Goal: Task Accomplishment & Management: Use online tool/utility

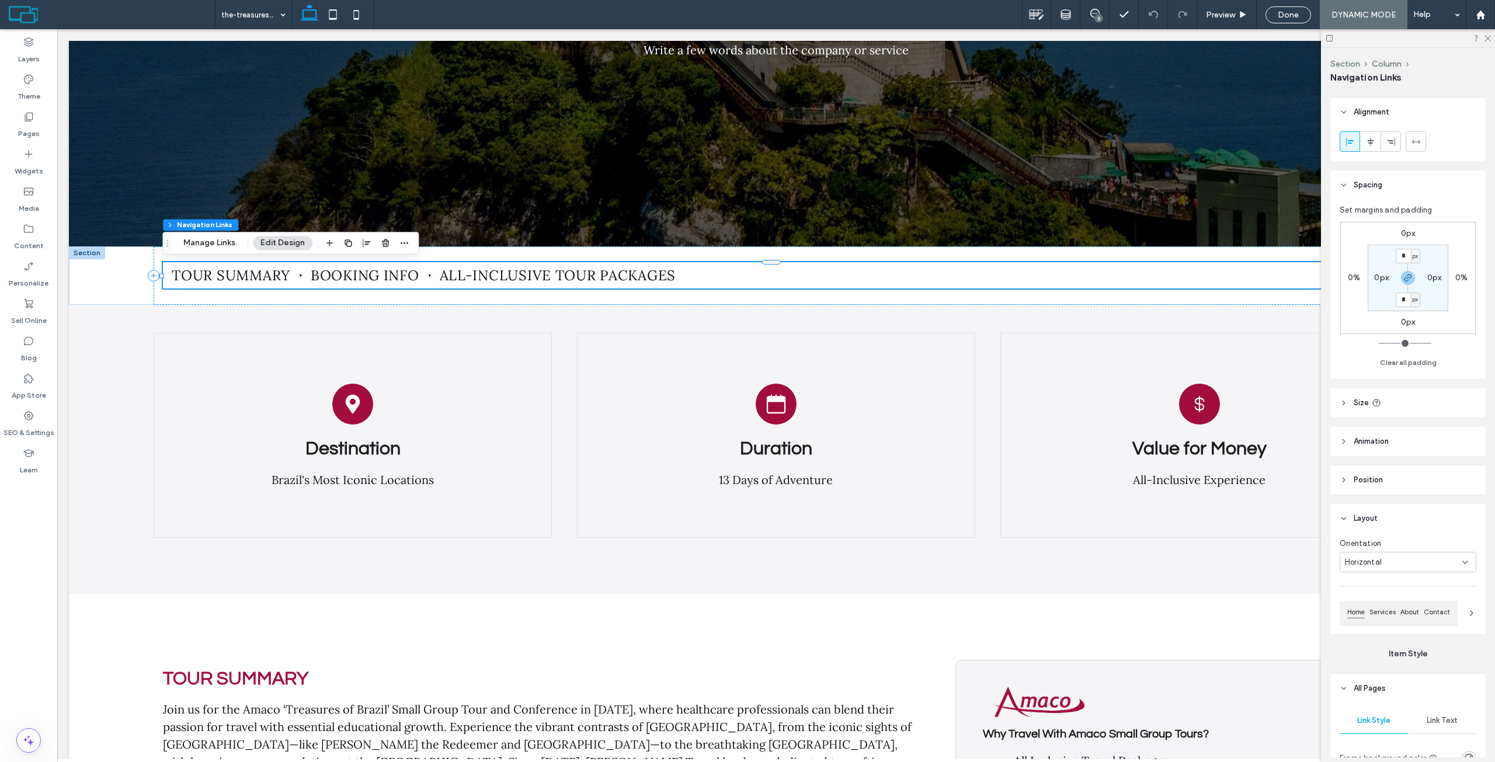
scroll to position [234, 0]
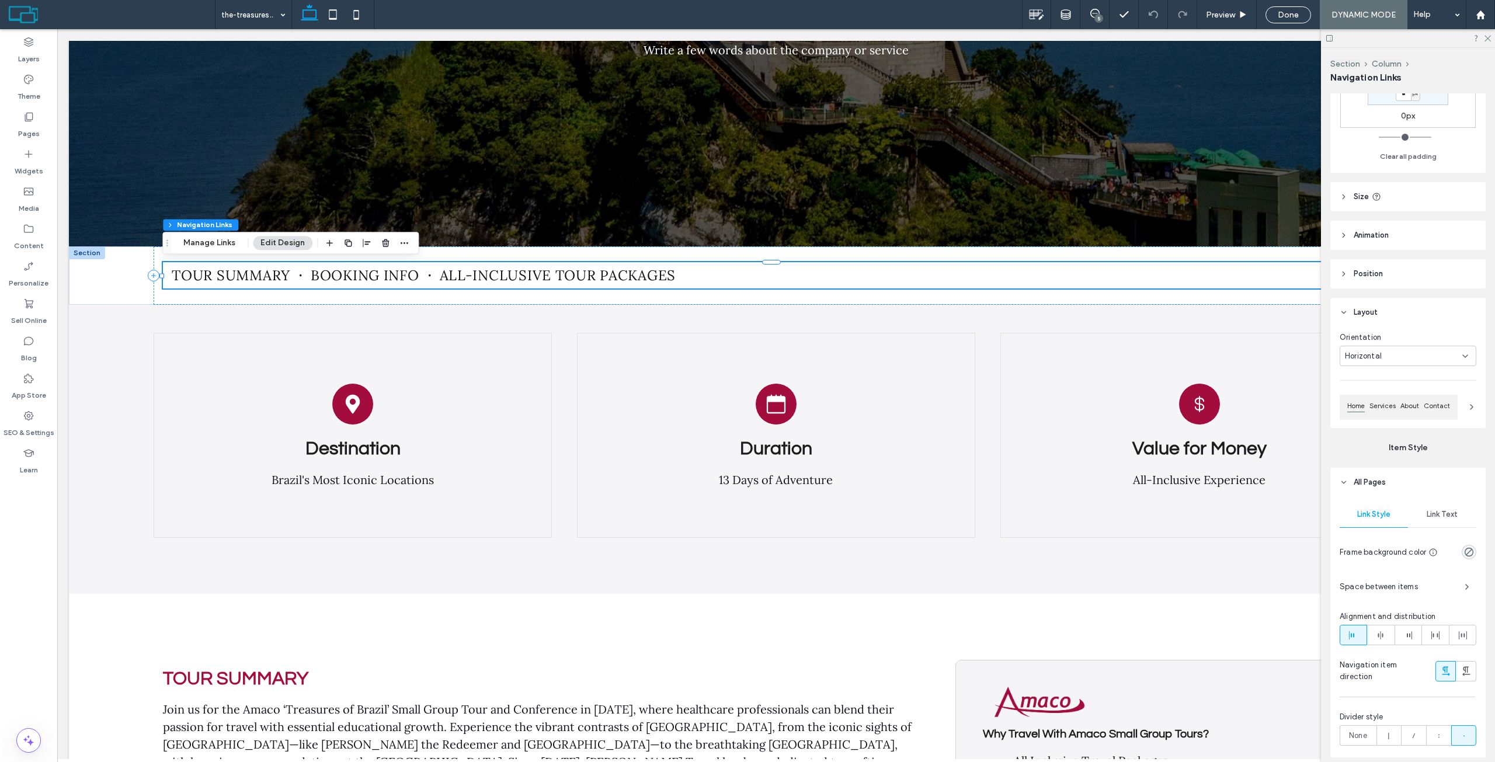
click at [1429, 492] on header "All Pages" at bounding box center [1408, 482] width 155 height 29
click at [1431, 525] on div "Rename pages and edit their order, SEO and settings on the Pages Panel. Alignme…" at bounding box center [1412, 425] width 163 height 664
click at [1428, 484] on header "All Pages" at bounding box center [1408, 482] width 155 height 29
click at [1431, 515] on span "Link Text" at bounding box center [1442, 514] width 31 height 9
click at [1390, 569] on div "Lora" at bounding box center [1396, 566] width 112 height 20
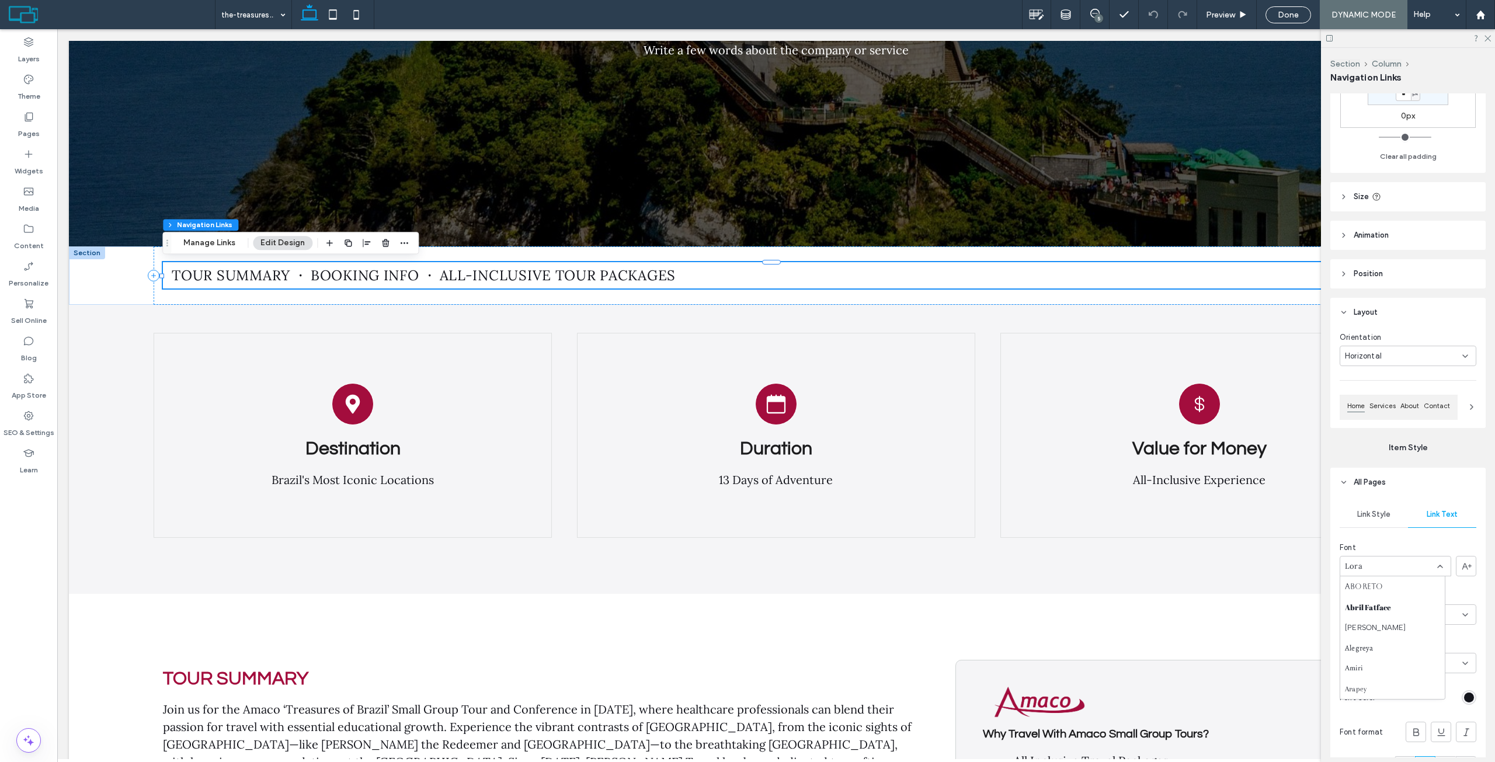
click at [1356, 572] on span "Lora" at bounding box center [1354, 567] width 18 height 12
click at [1366, 567] on div "Lora" at bounding box center [1396, 566] width 112 height 20
click at [1381, 615] on div "Questrial" at bounding box center [1393, 616] width 105 height 20
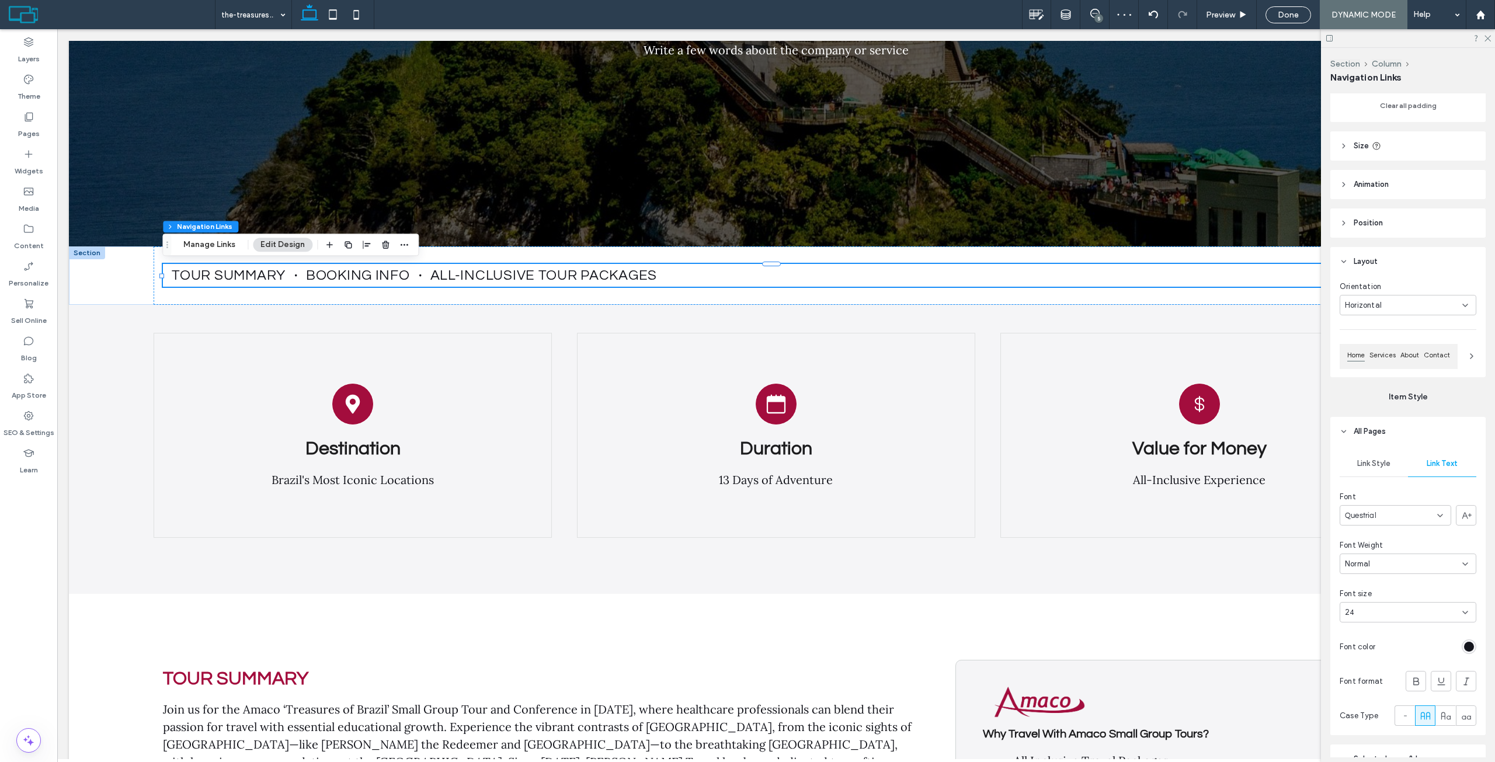
scroll to position [292, 0]
click at [841, 565] on div "Destination Brazil's Most Iconic Locations Duration 13 Days of Adventure Value …" at bounding box center [776, 450] width 1415 height 290
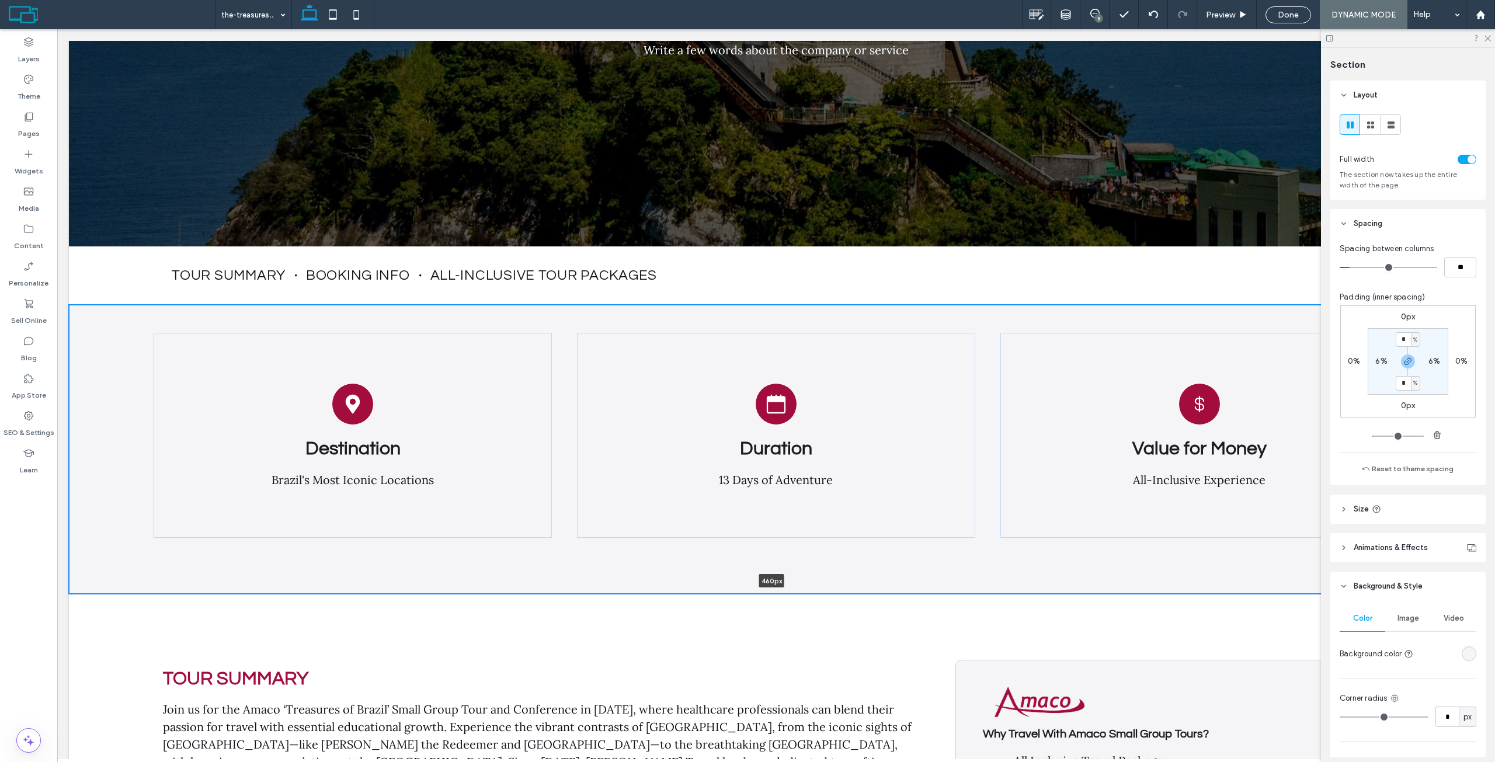
drag, startPoint x: 900, startPoint y: 592, endPoint x: 902, endPoint y: 556, distance: 36.9
click at [902, 556] on div "Destination Brazil's Most Iconic Locations Duration 13 Days of Adventure Value …" at bounding box center [776, 450] width 1415 height 290
type input "***"
drag, startPoint x: 895, startPoint y: 593, endPoint x: 893, endPoint y: 547, distance: 45.6
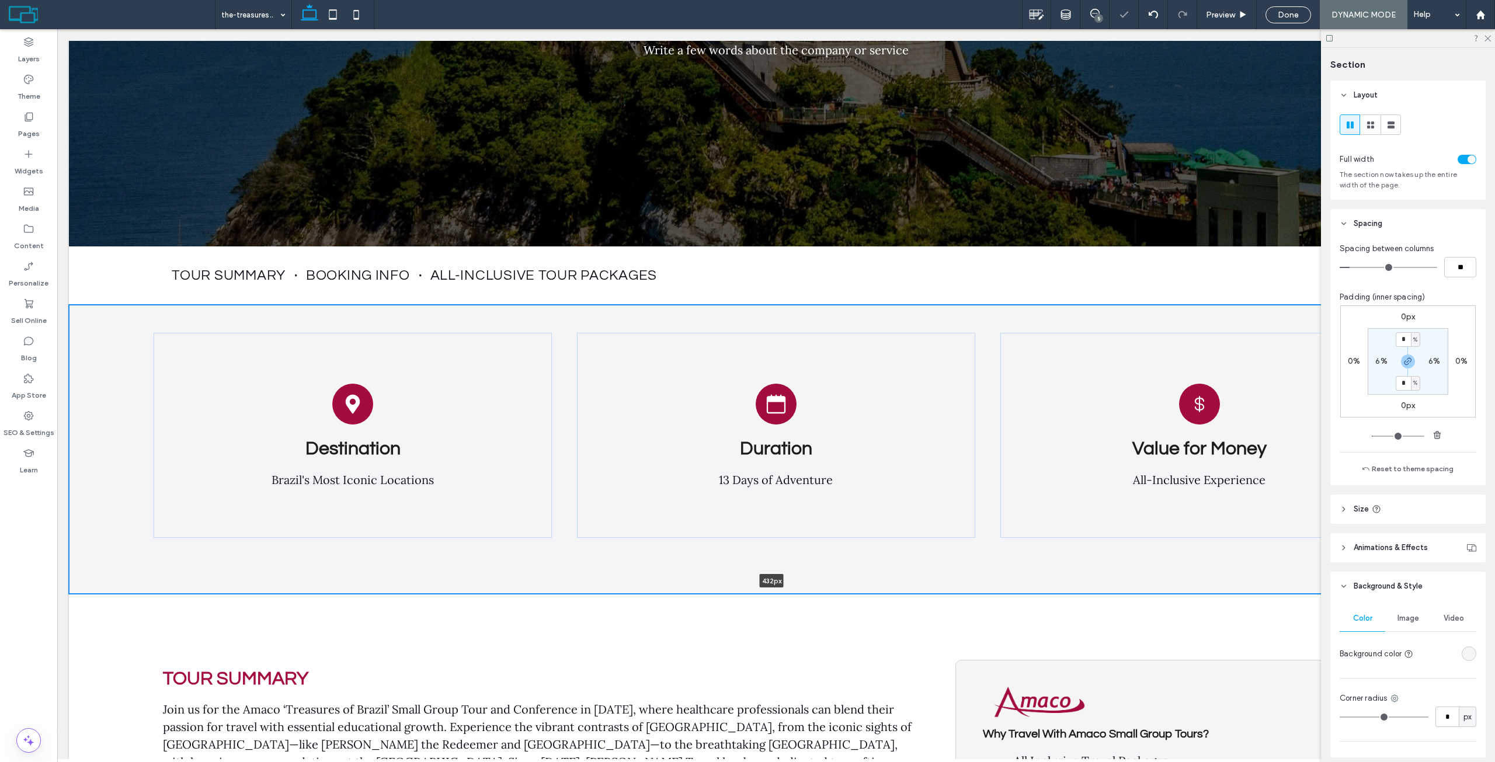
click at [893, 547] on div "Destination Brazil's Most Iconic Locations Duration 13 Days of Adventure Value …" at bounding box center [776, 450] width 1415 height 290
type input "***"
click at [1009, 577] on div "Destination Brazil's Most Iconic Locations Duration 13 Days of Adventure Value …" at bounding box center [776, 450] width 1415 height 290
click at [1404, 383] on input "*" at bounding box center [1403, 383] width 15 height 15
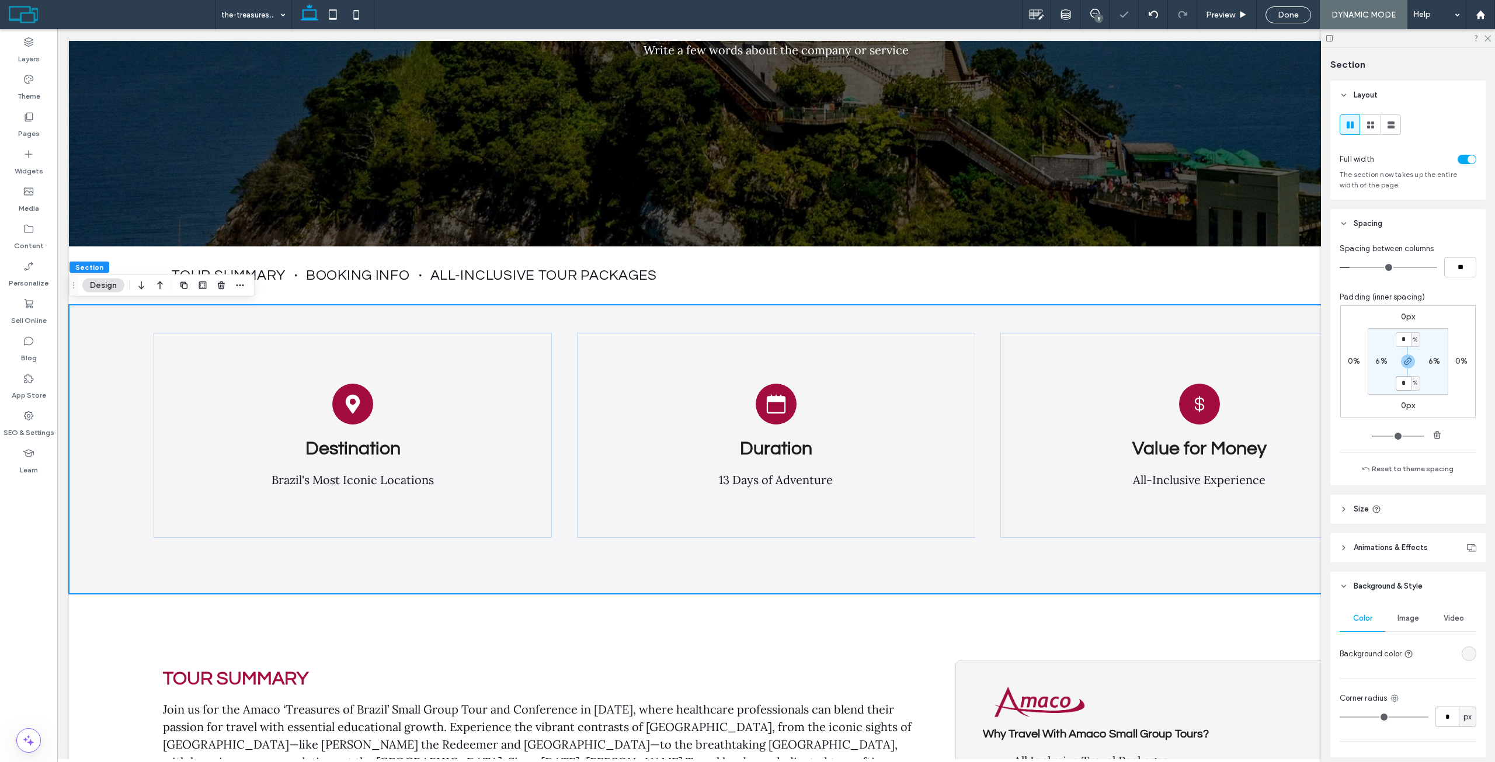
type input "*"
click at [1452, 388] on div "0px 0% 0px 0% * % 6% * % 6%" at bounding box center [1409, 362] width 136 height 112
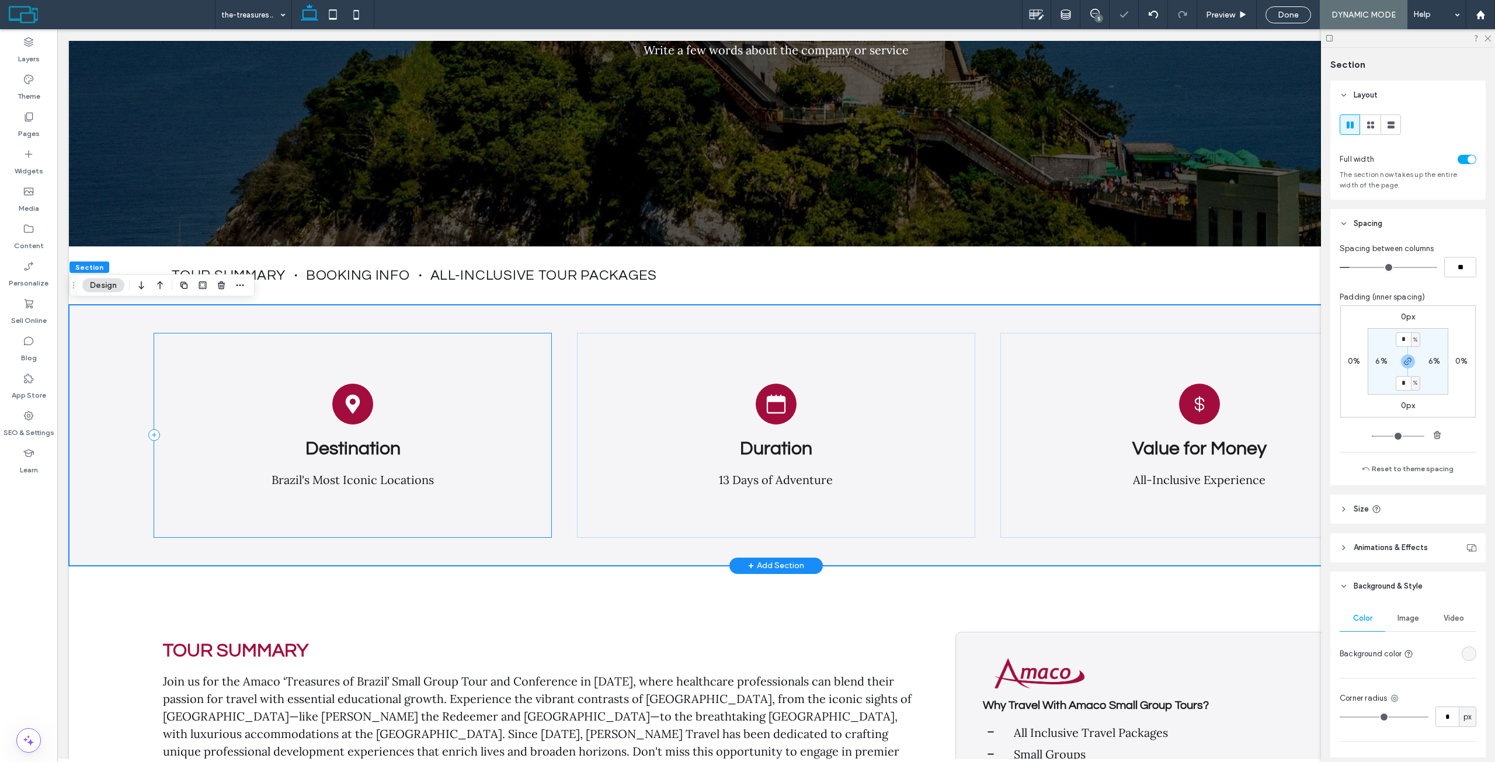
click at [435, 509] on div "Destination Brazil's Most Iconic Locations" at bounding box center [353, 435] width 398 height 205
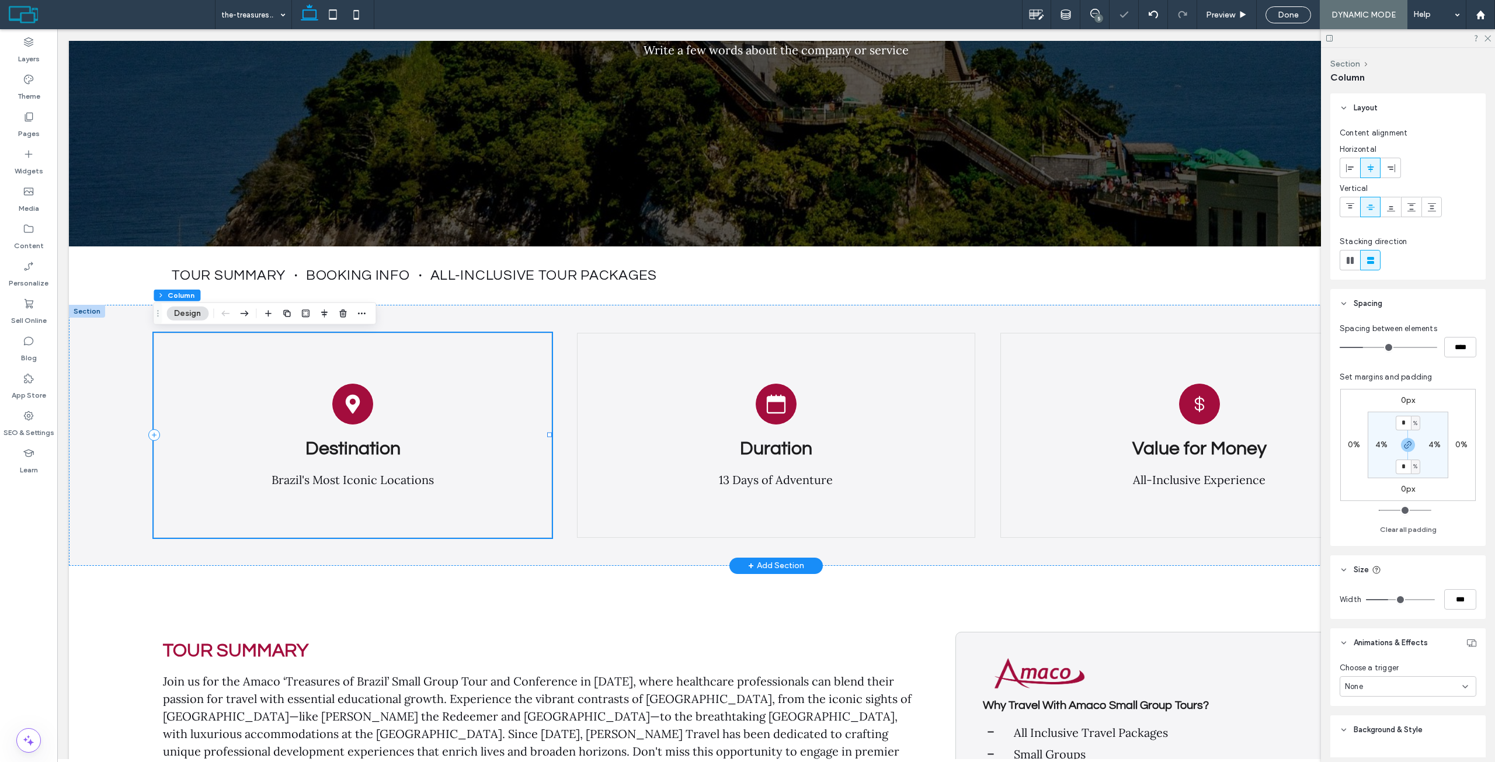
click at [348, 529] on div "Destination Brazil's Most Iconic Locations" at bounding box center [353, 435] width 398 height 205
click at [401, 345] on div "Destination Brazil's Most Iconic Locations" at bounding box center [353, 435] width 398 height 205
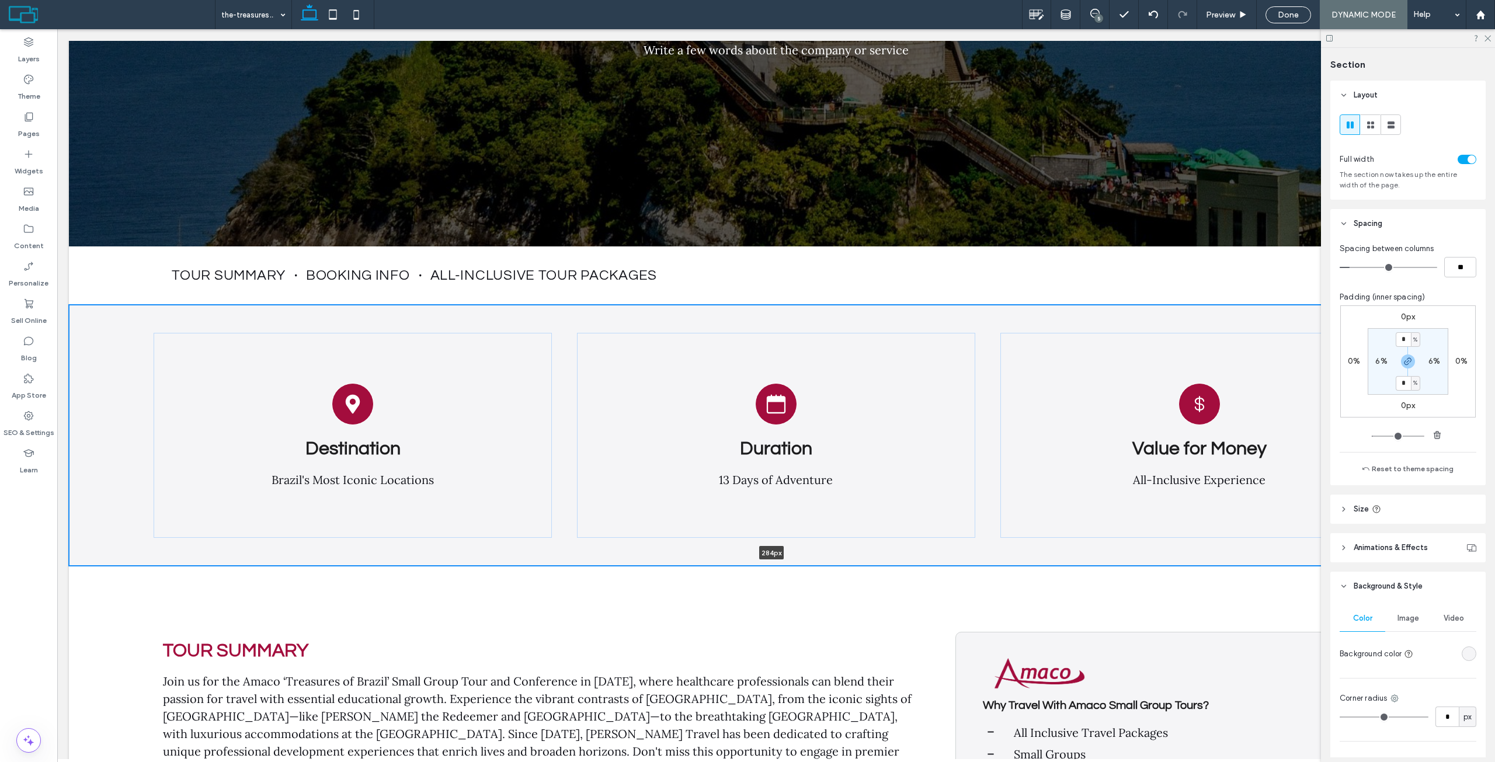
drag, startPoint x: 716, startPoint y: 563, endPoint x: 721, endPoint y: 468, distance: 94.2
click at [721, 468] on div "Destination Brazil's Most Iconic Locations Duration 13 Days of Adventure Value …" at bounding box center [776, 435] width 1415 height 261
type input "***"
click at [1414, 516] on header "Size" at bounding box center [1408, 509] width 155 height 29
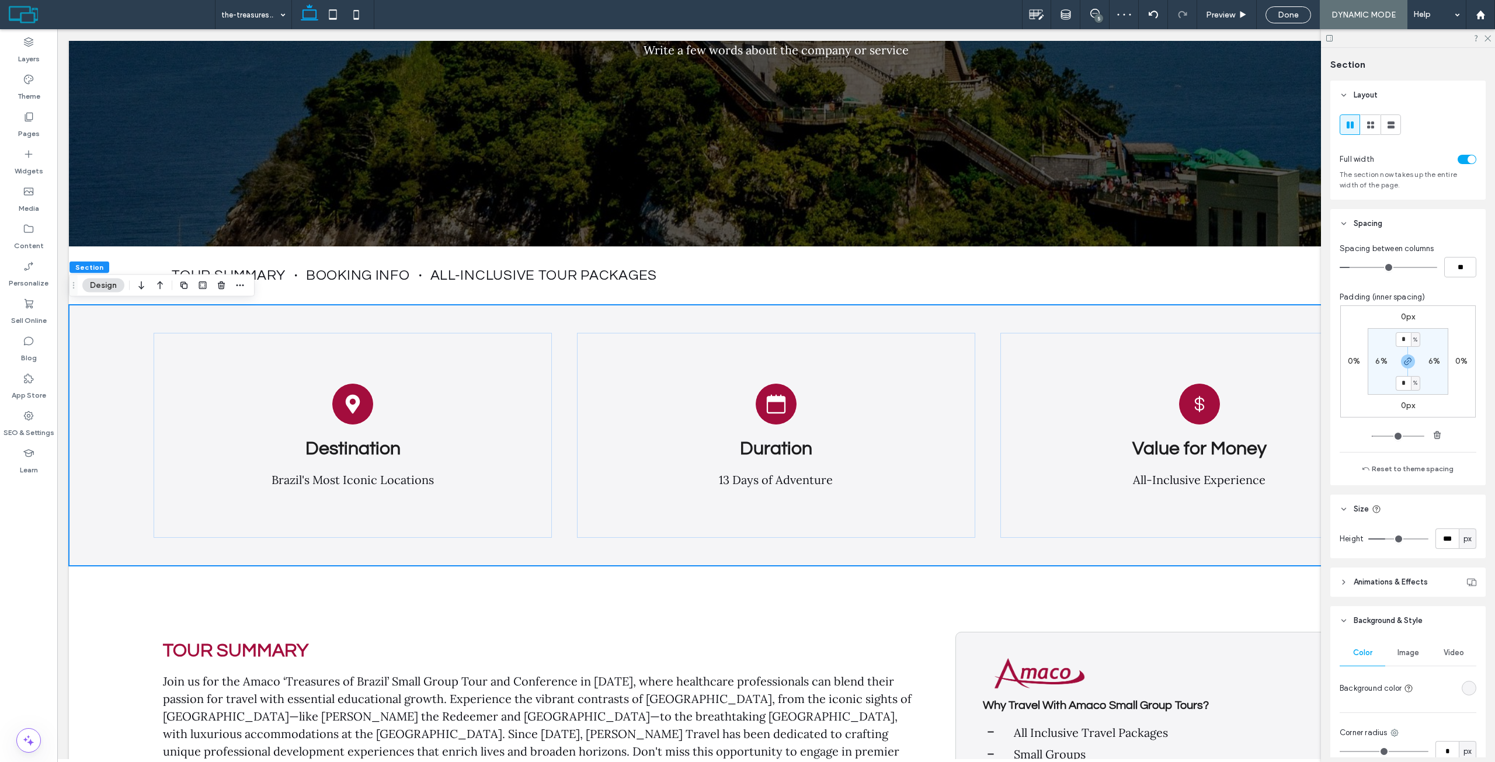
type input "**"
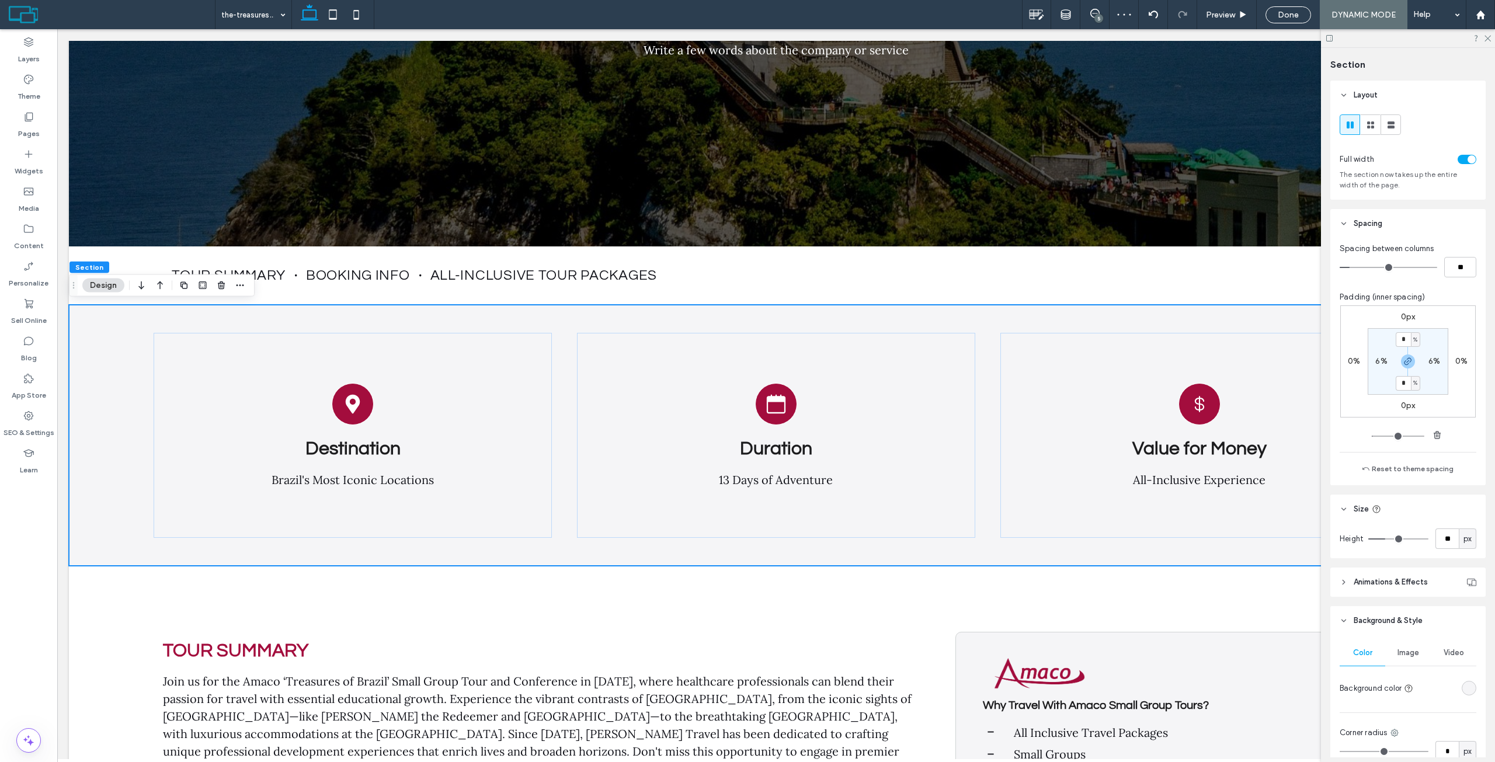
type input "**"
click at [1375, 539] on input "range" at bounding box center [1399, 539] width 60 height 1
type input "**"
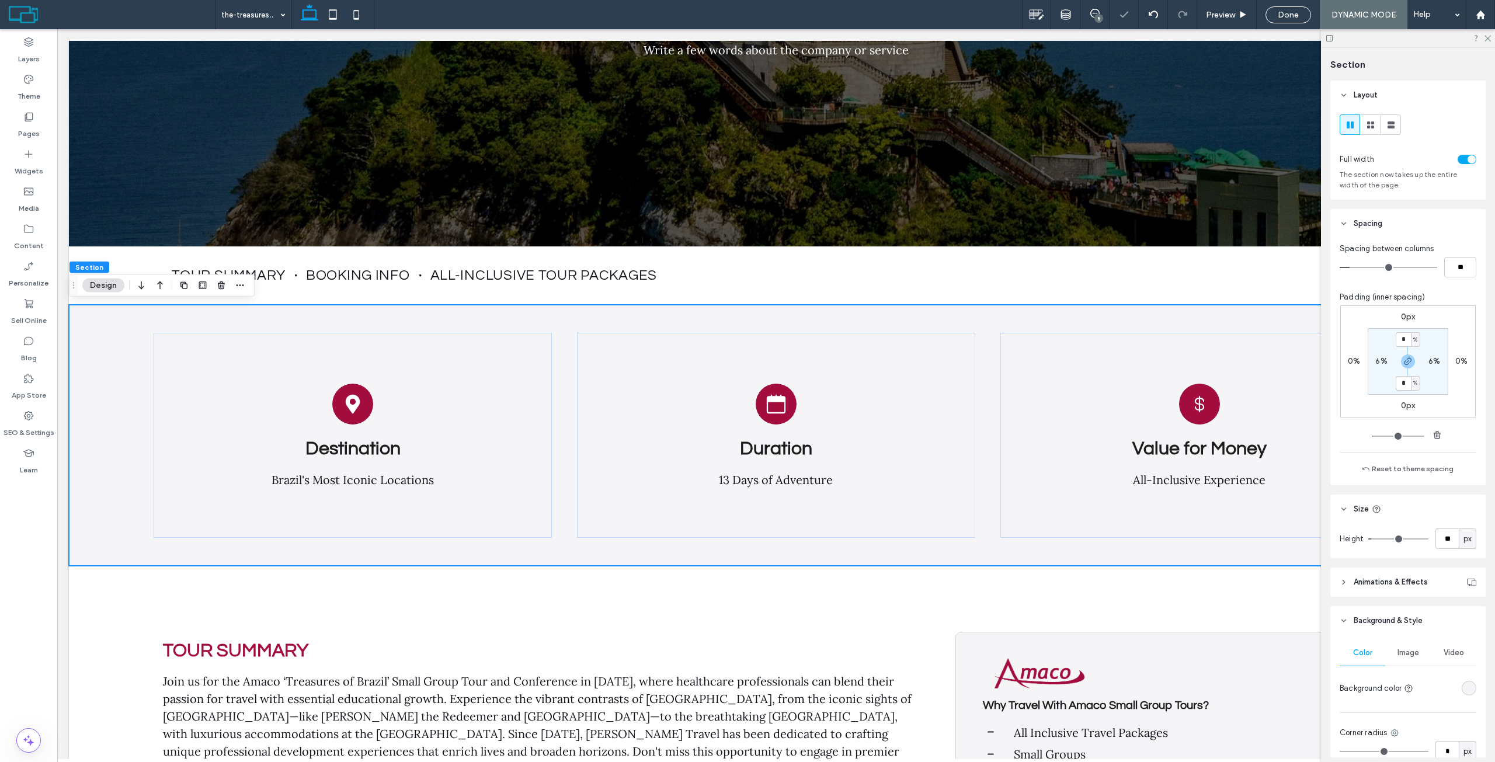
type input "**"
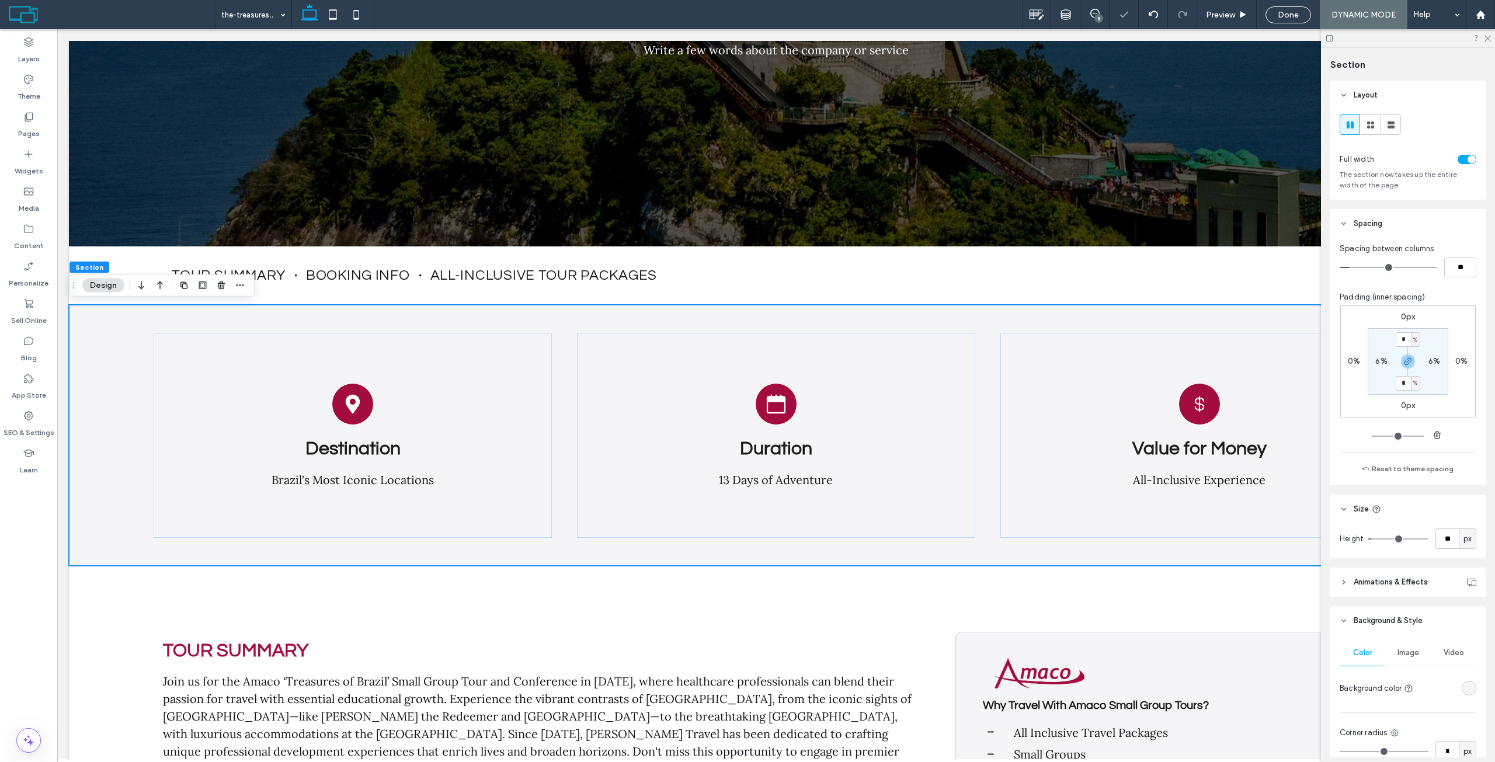
type input "***"
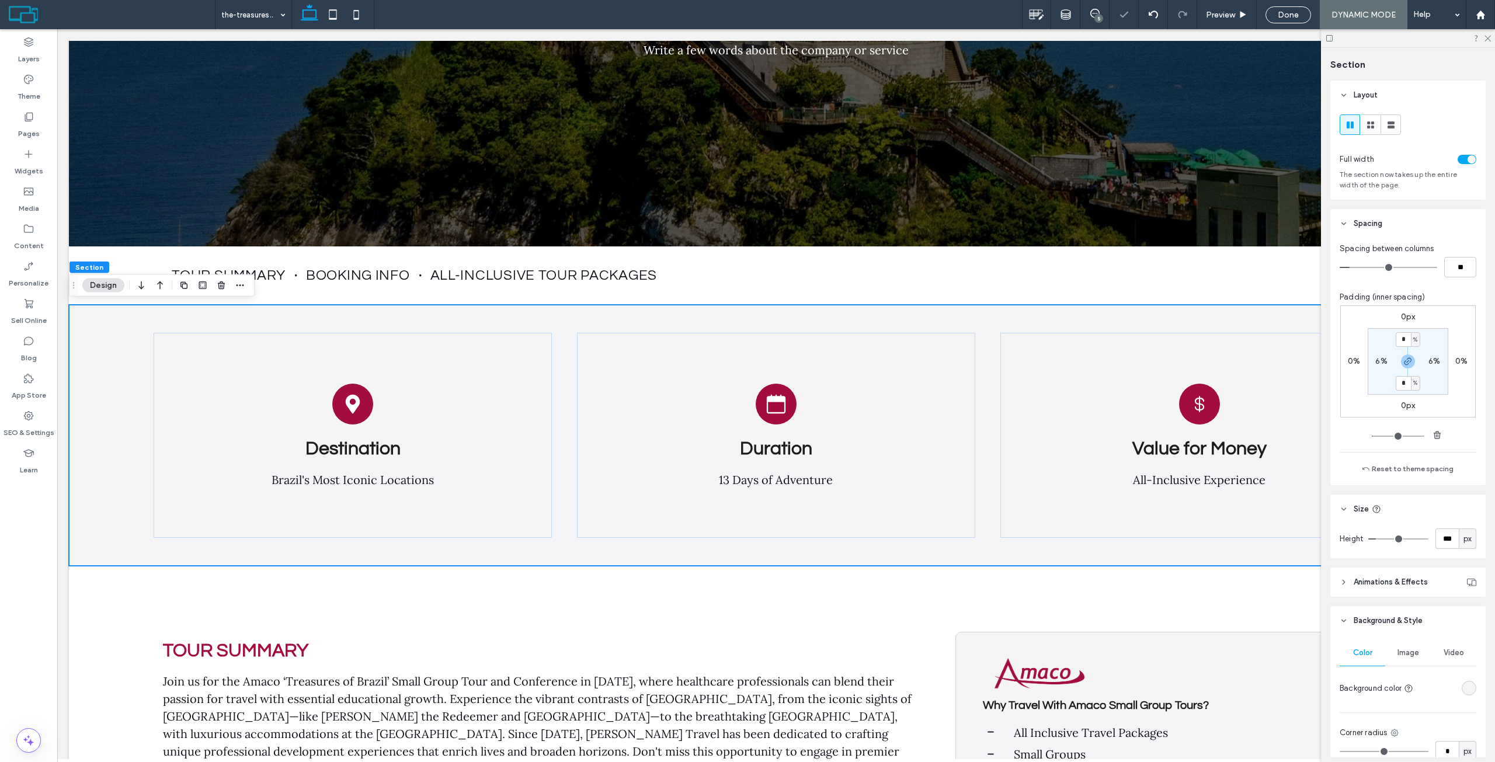
click at [1379, 539] on input "range" at bounding box center [1399, 539] width 60 height 1
click at [839, 338] on div "Duration 13 Days of Adventure" at bounding box center [776, 435] width 398 height 205
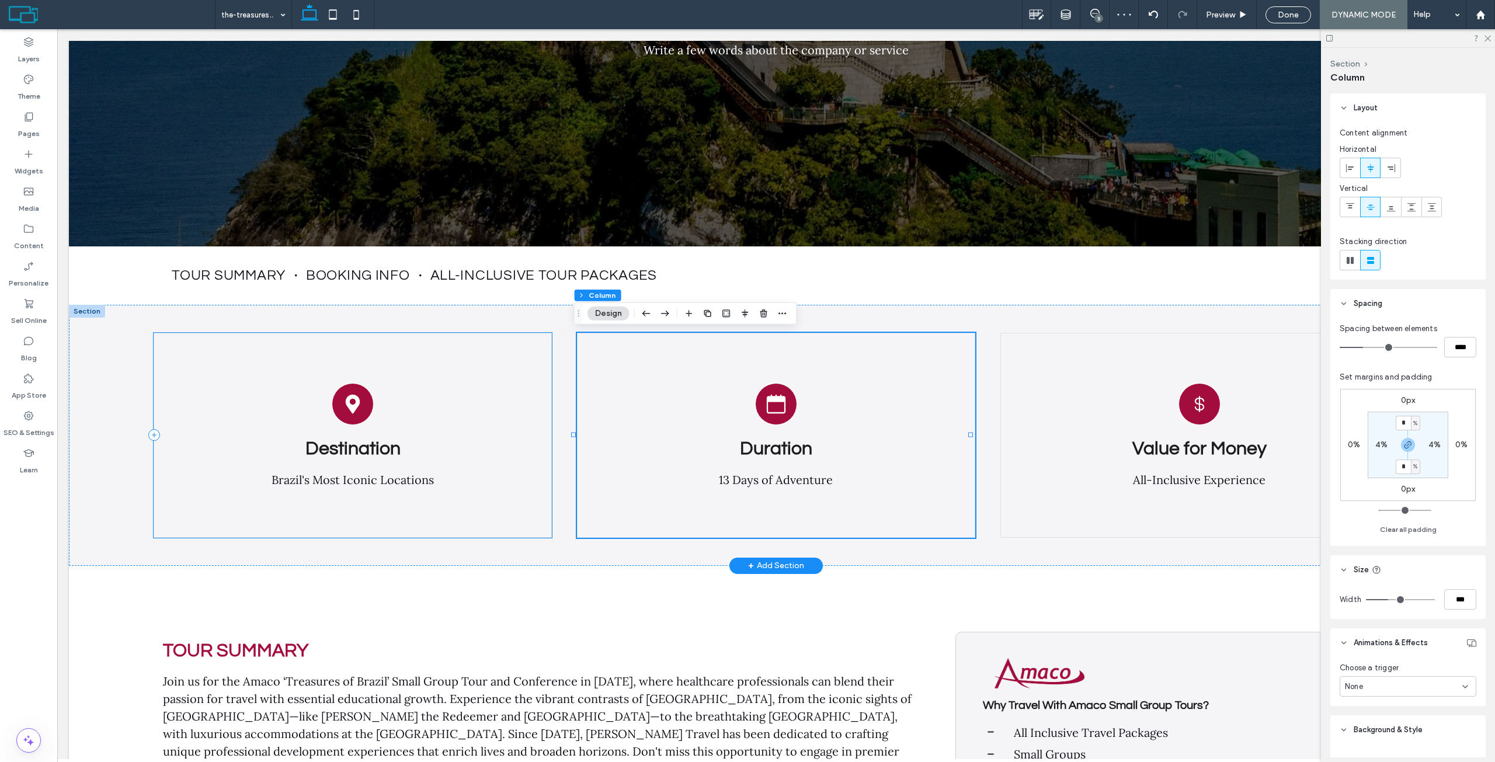
click at [447, 350] on div "Destination Brazil's Most Iconic Locations" at bounding box center [353, 435] width 398 height 205
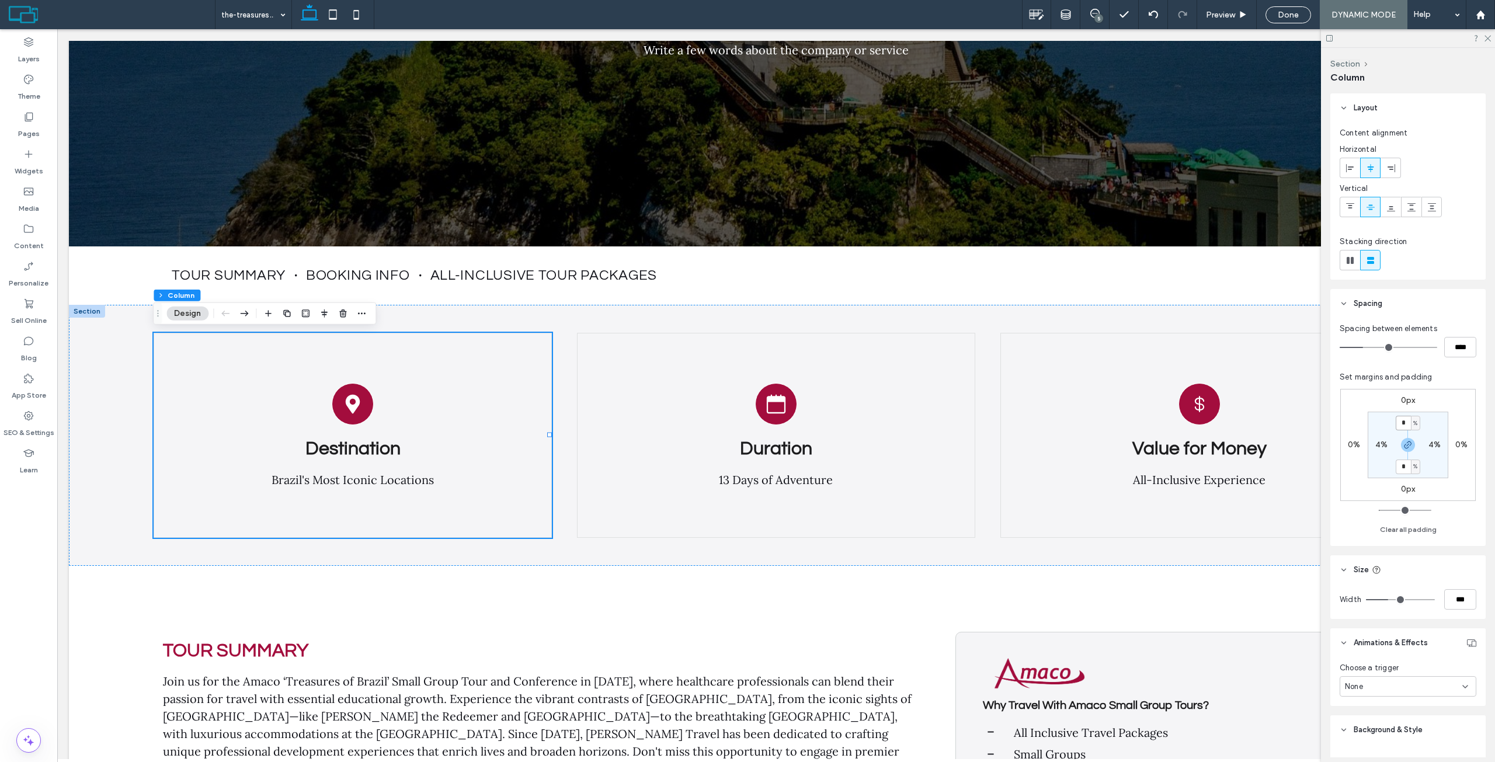
click at [1402, 420] on input "*" at bounding box center [1403, 423] width 15 height 15
type input "*"
click at [1445, 461] on section "* % 4% * % 4%" at bounding box center [1408, 445] width 81 height 67
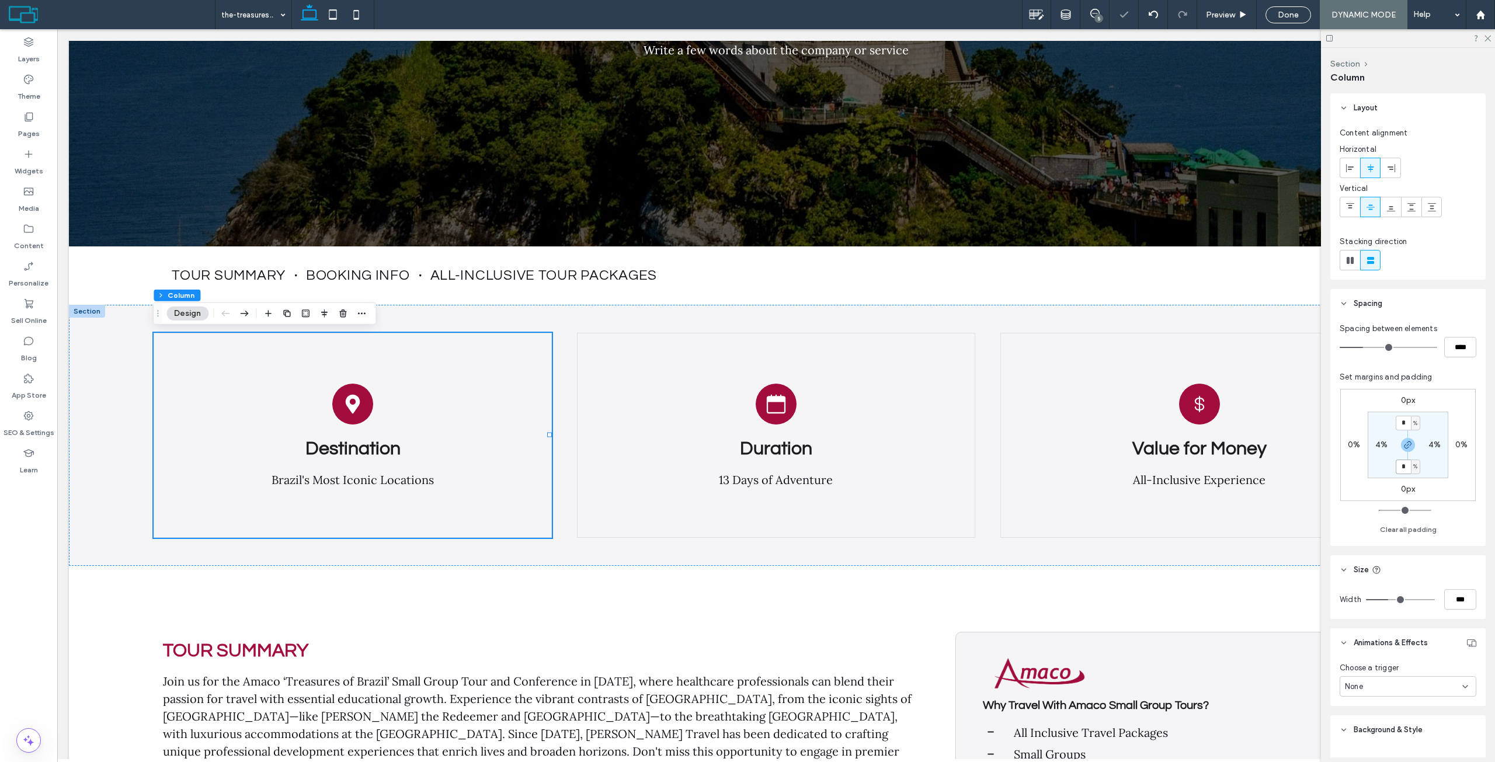
click at [1406, 464] on input "*" at bounding box center [1403, 467] width 15 height 15
click at [829, 344] on div "Duration 13 Days of Adventure" at bounding box center [776, 435] width 398 height 205
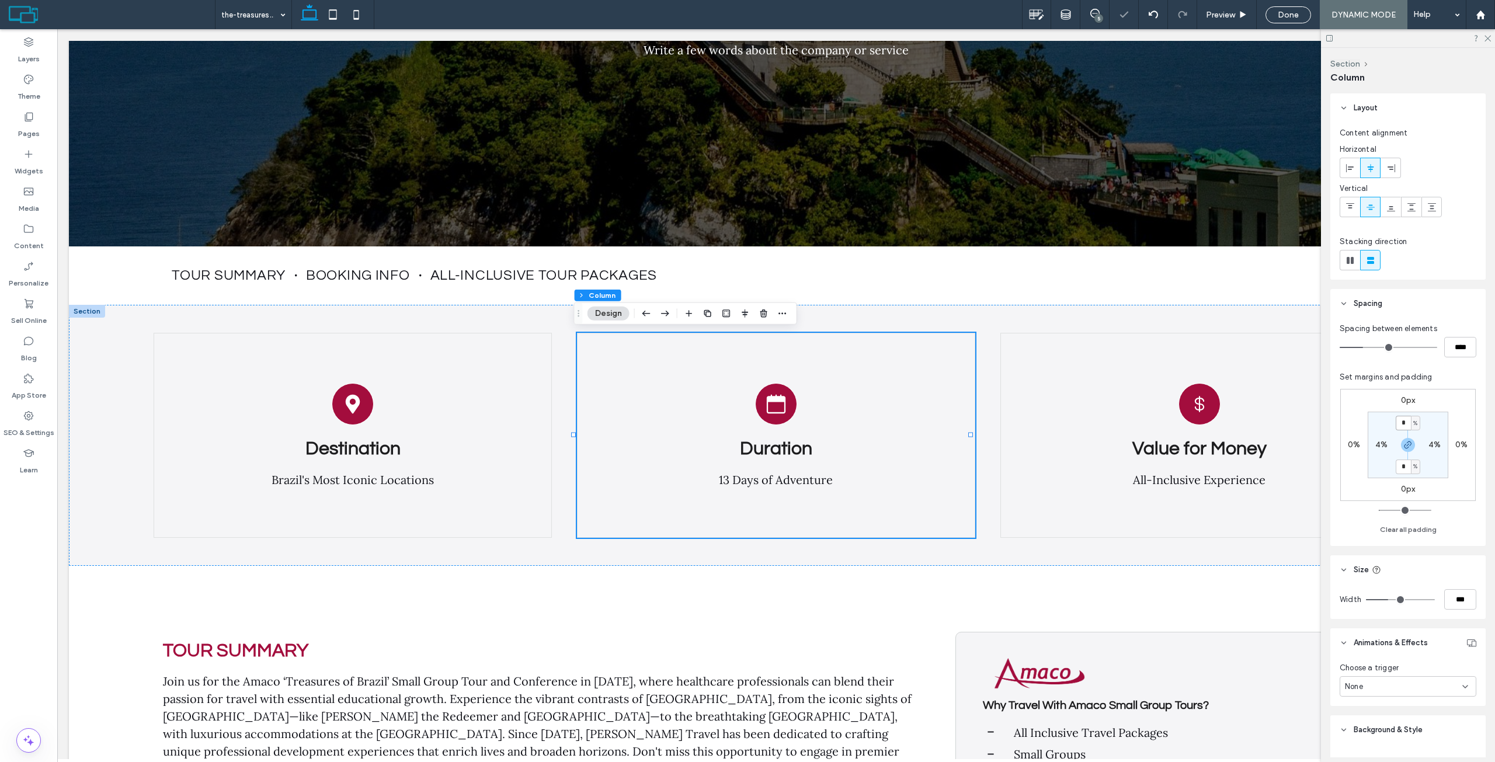
click at [1404, 426] on input "*" at bounding box center [1403, 423] width 15 height 15
type input "*"
click at [1441, 425] on section "* % 4% * % 4%" at bounding box center [1408, 445] width 81 height 67
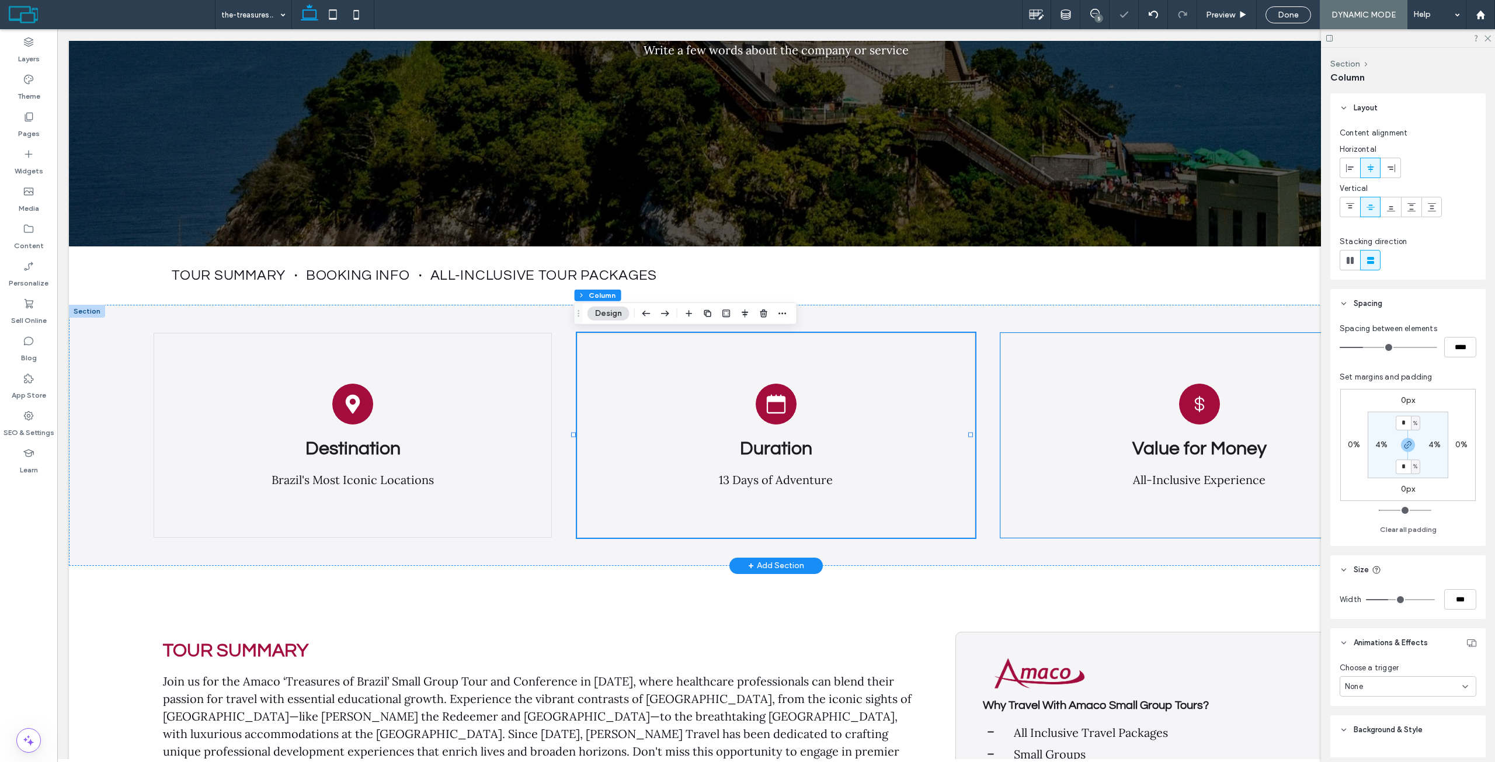
drag, startPoint x: 1180, startPoint y: 363, endPoint x: 1190, endPoint y: 364, distance: 10.6
click at [1179, 363] on div "Value for Money All-Inclusive Experience" at bounding box center [1200, 435] width 398 height 205
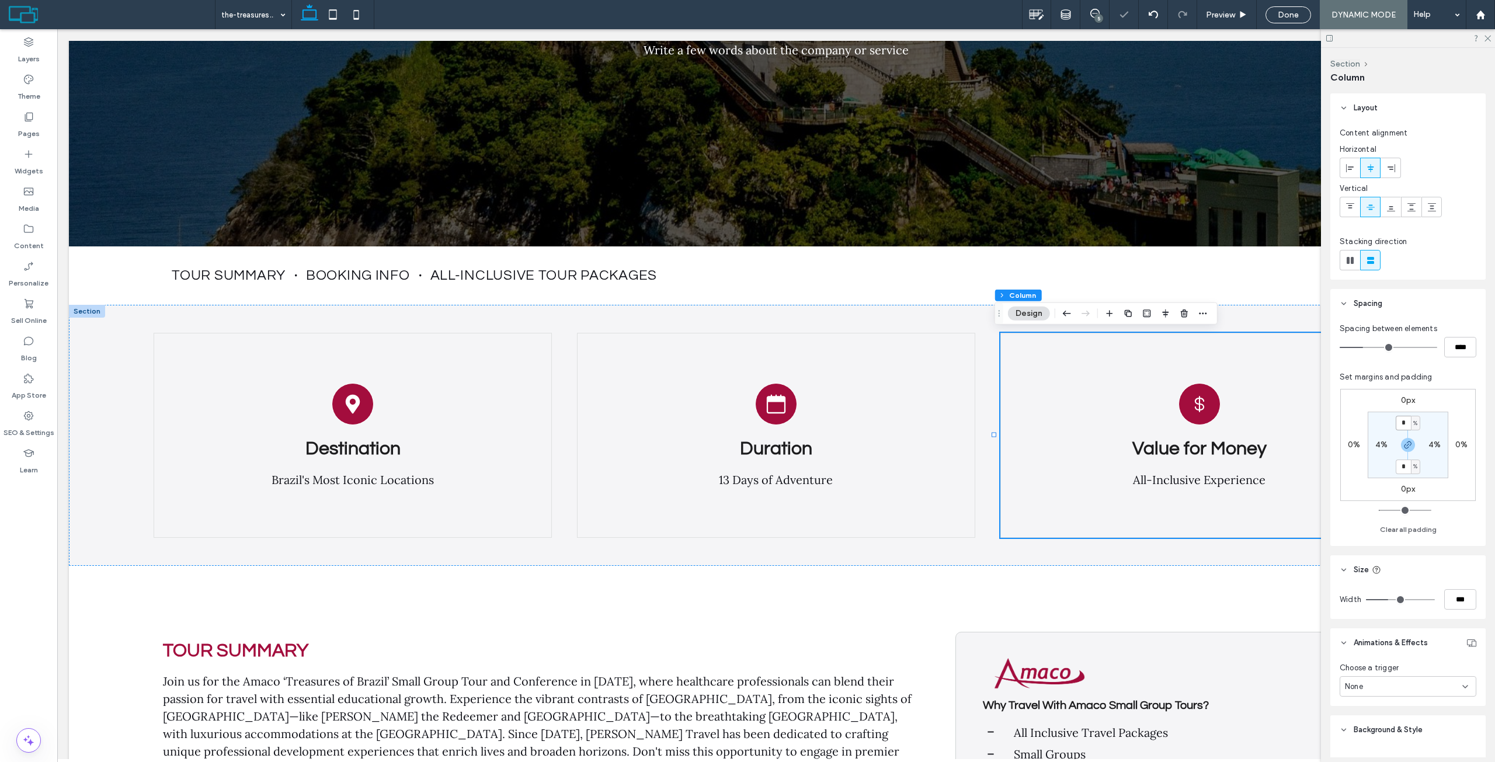
click at [1403, 419] on input "*" at bounding box center [1403, 423] width 15 height 15
type input "*"
click at [1445, 400] on div "0px 0% 0px 0% * % 4% * % 4%" at bounding box center [1409, 445] width 136 height 112
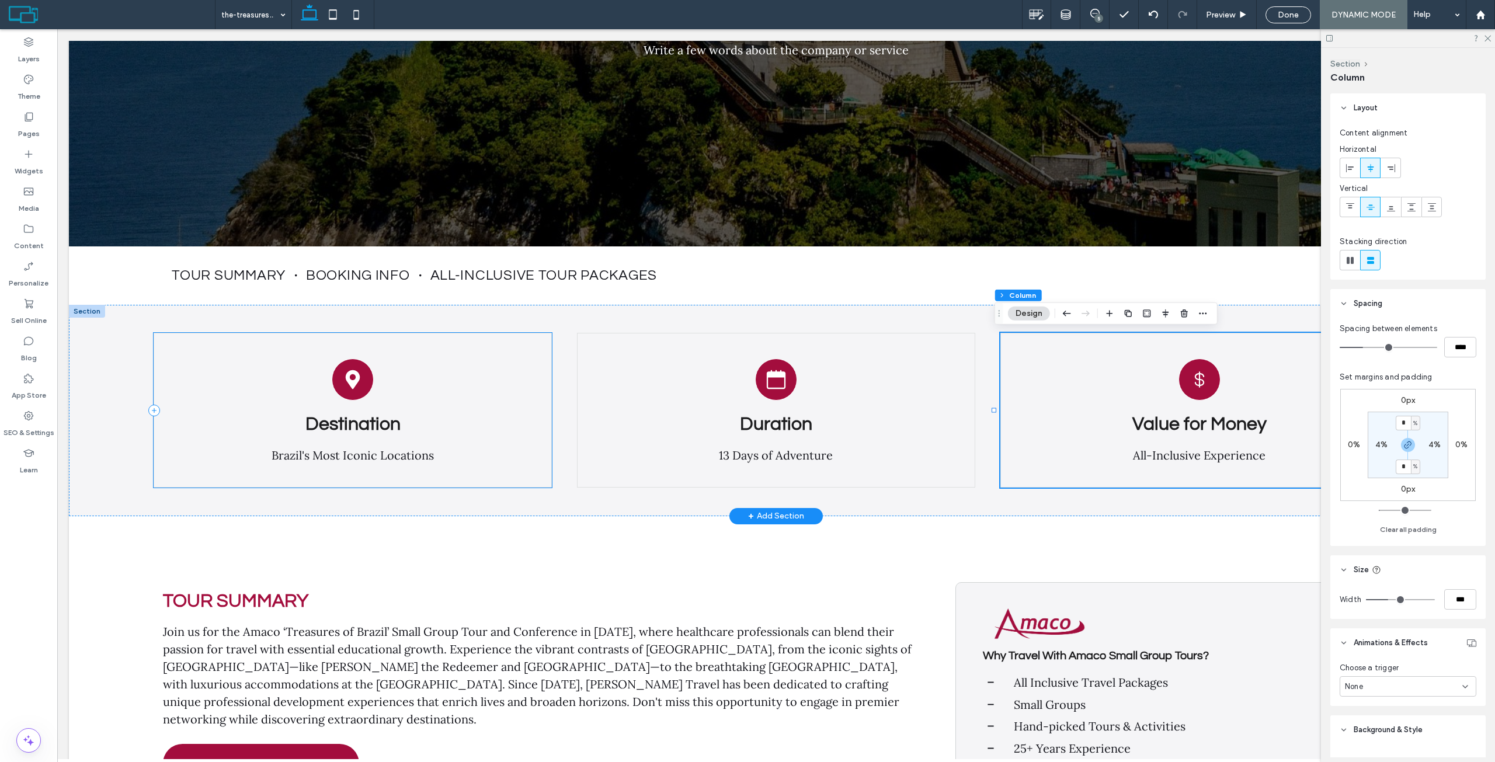
click at [423, 341] on div "Destination Brazil's Most Iconic Locations" at bounding box center [353, 410] width 398 height 155
